Goal: Transaction & Acquisition: Purchase product/service

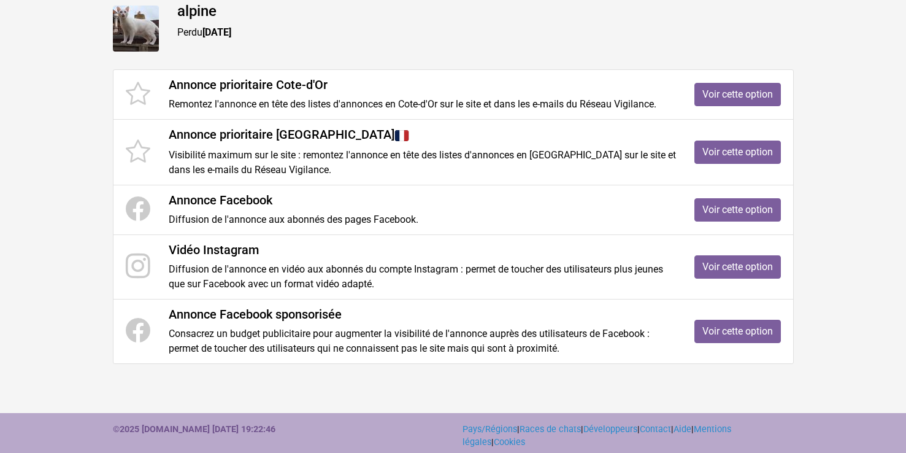
scroll to position [182, 0]
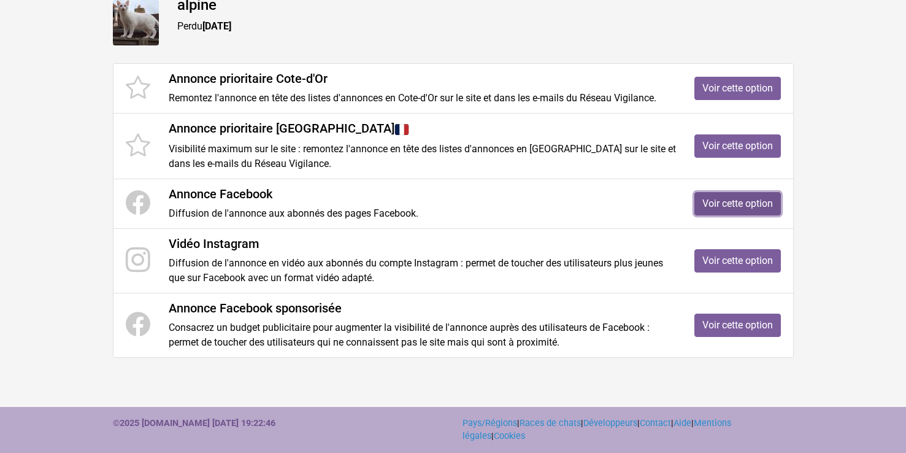
click at [755, 200] on link "Voir cette option" at bounding box center [737, 203] width 86 height 23
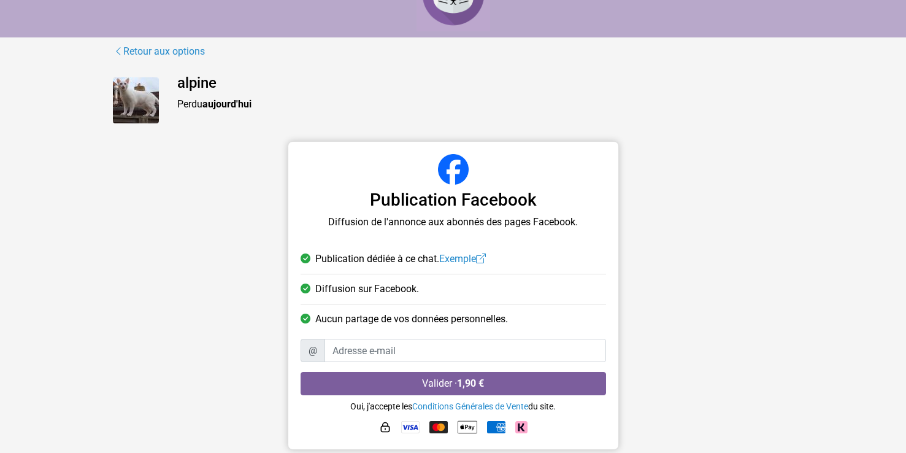
scroll to position [44, 0]
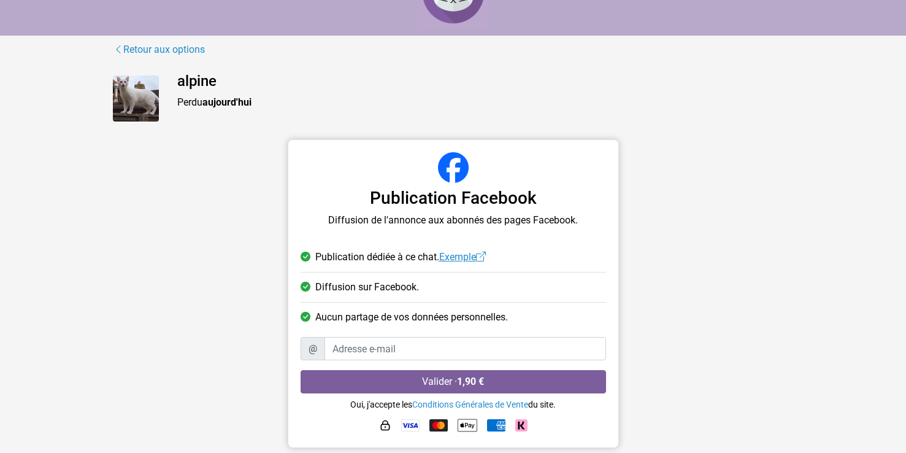
click at [467, 255] on link "Exemple" at bounding box center [462, 257] width 47 height 12
click at [336, 347] on input "Adresse e-mail" at bounding box center [465, 348] width 282 height 23
type input "philou.73@cegetel.net"
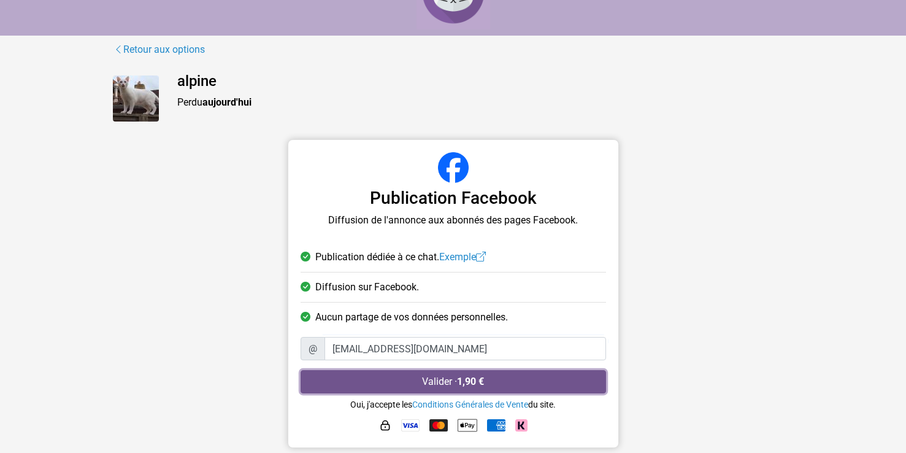
click at [482, 376] on strong "1,90 €" at bounding box center [470, 381] width 27 height 12
